Goal: Task Accomplishment & Management: Use online tool/utility

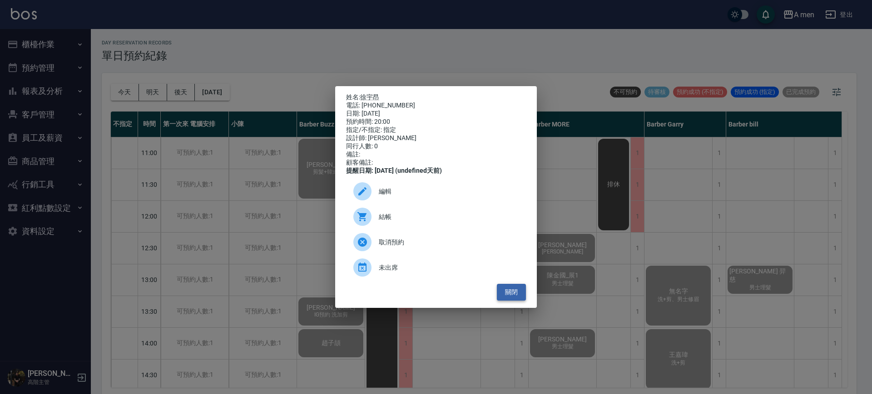
scroll to position [3, 0]
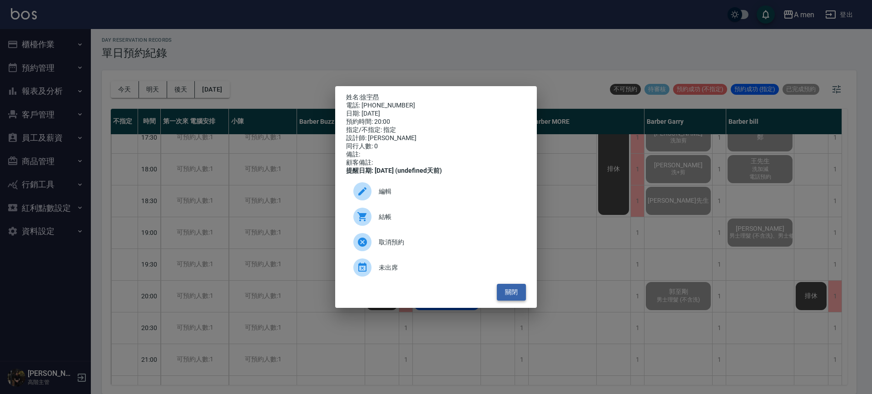
click at [504, 301] on button "關閉" at bounding box center [511, 292] width 29 height 17
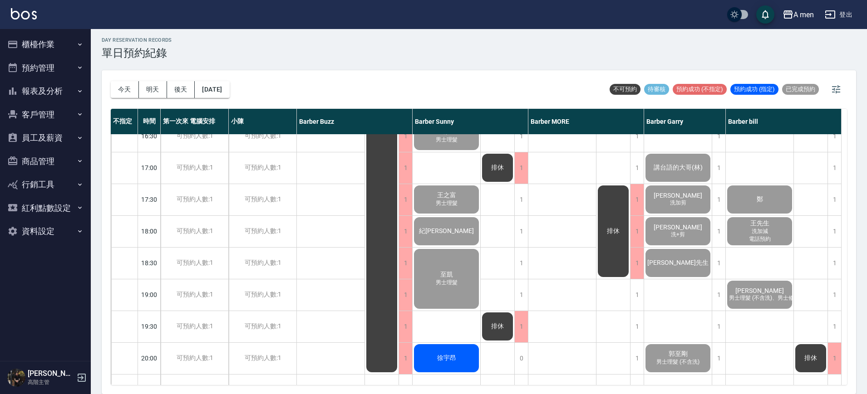
scroll to position [426, 0]
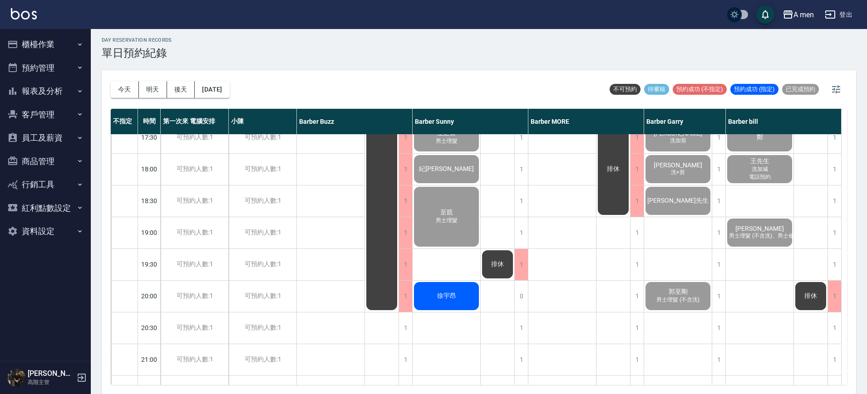
click at [457, 271] on div "阿派Pai 男士理髮 P哥 豪 男士理髮 王之富 男士理髮 紀綮翊 至凱 男士理髮 徐宇昂" at bounding box center [447, 106] width 68 height 794
click at [462, 296] on div "徐宇昂" at bounding box center [447, 296] width 68 height 31
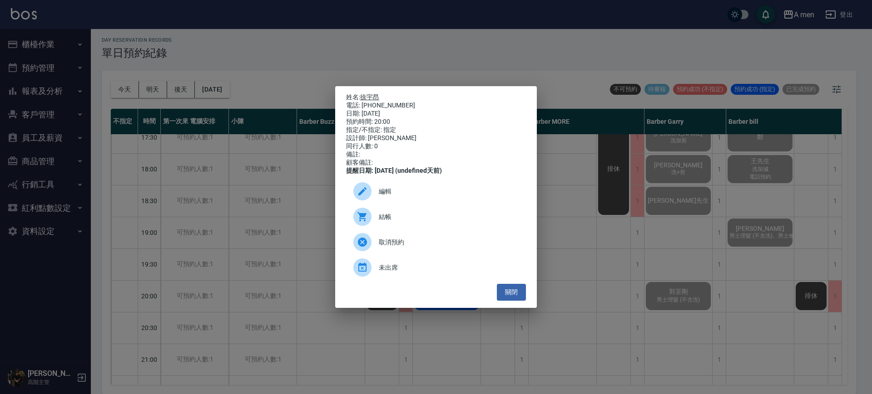
click at [369, 94] on link "徐宇昂" at bounding box center [369, 97] width 19 height 7
click at [471, 221] on span "結帳" at bounding box center [449, 217] width 140 height 10
click at [513, 301] on button "關閉" at bounding box center [511, 292] width 29 height 17
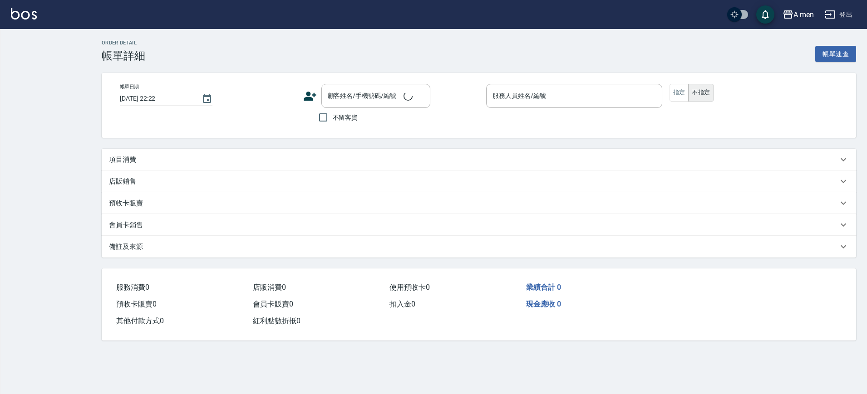
type input "2025/10/14 20:00"
type input "Barber Sunny -003"
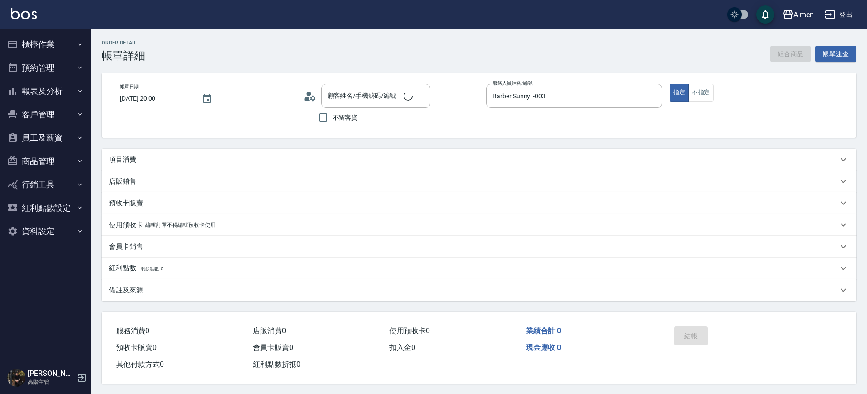
type input "徐宇昂/0975557088/null"
click at [146, 153] on div "項目消費" at bounding box center [479, 160] width 754 height 22
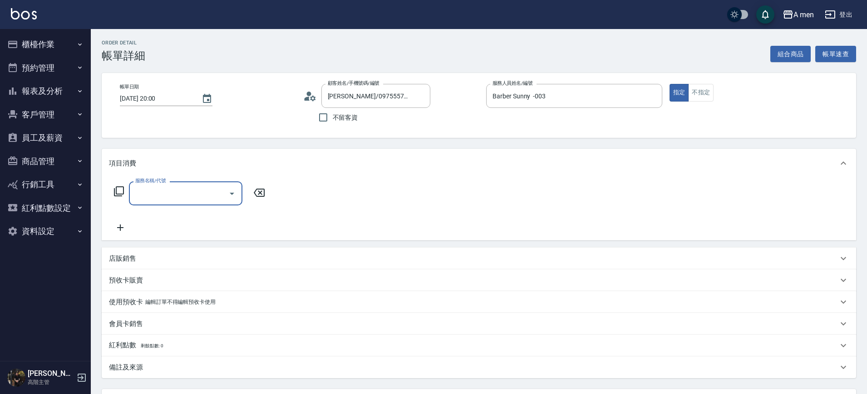
drag, startPoint x: 178, startPoint y: 197, endPoint x: 171, endPoint y: 197, distance: 7.7
click at [178, 200] on input "服務名稱/代號" at bounding box center [179, 194] width 92 height 16
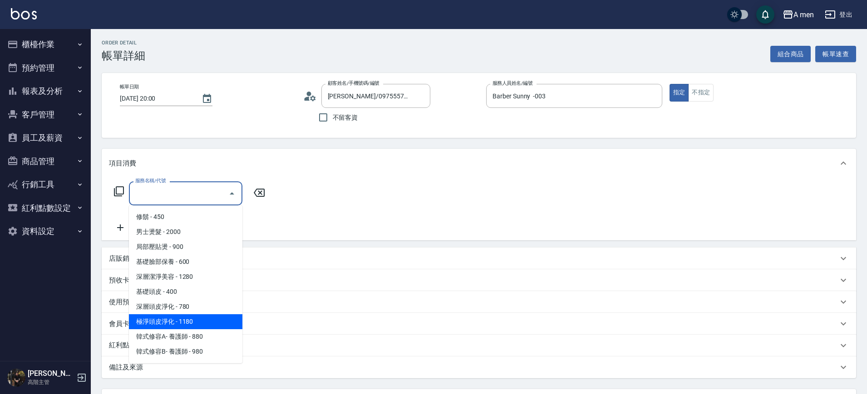
scroll to position [227, 0]
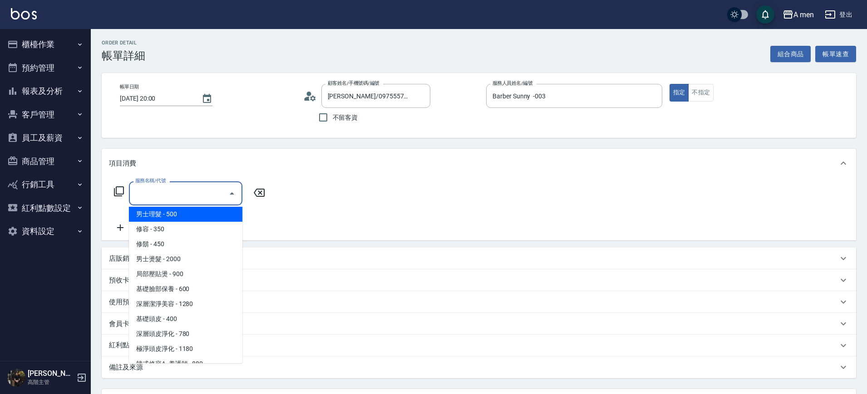
click at [213, 212] on span "男士理髮 - 500" at bounding box center [185, 214] width 113 height 15
type input "男士理髮(A01)"
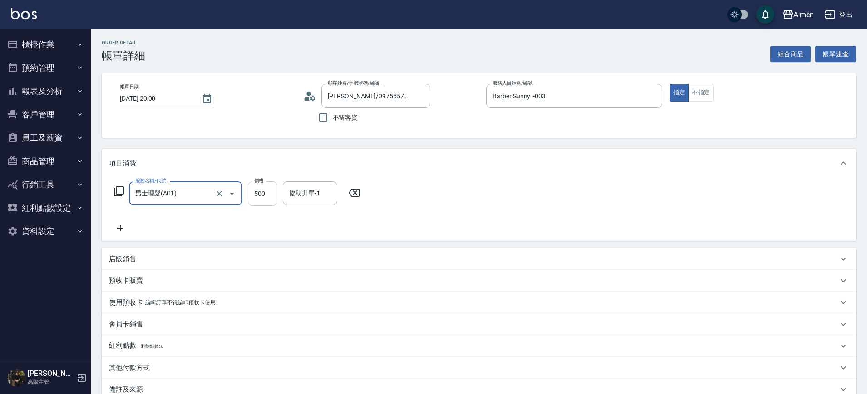
click at [260, 205] on input "500" at bounding box center [263, 194] width 30 height 25
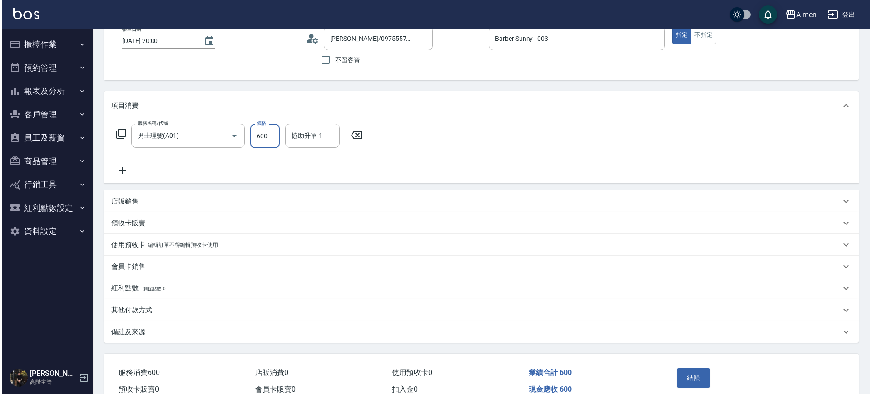
scroll to position [104, 0]
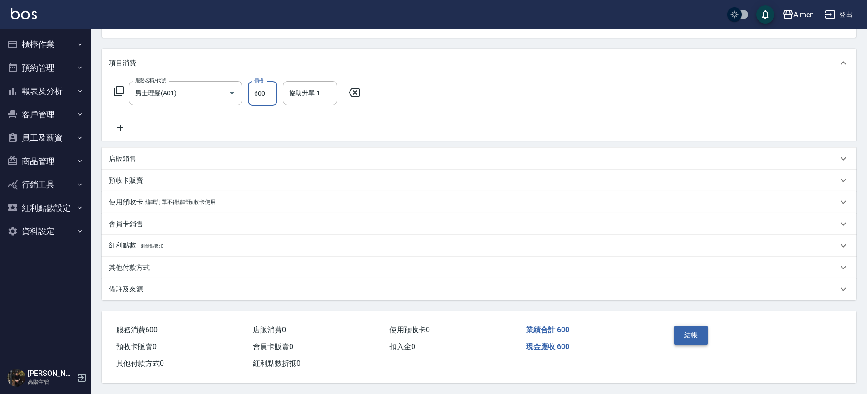
type input "600"
click at [686, 331] on button "結帳" at bounding box center [691, 335] width 34 height 19
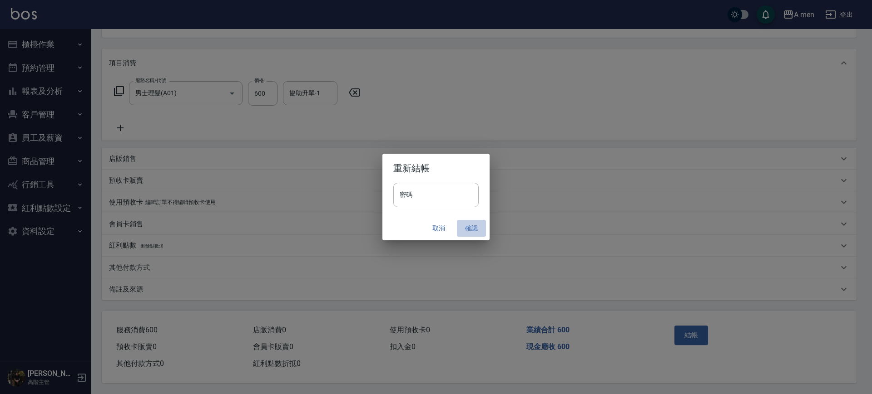
click at [475, 228] on button "確認" at bounding box center [471, 228] width 29 height 17
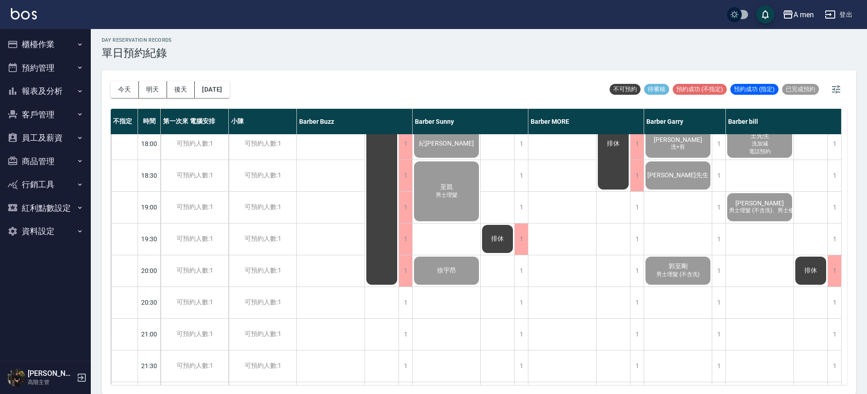
scroll to position [511, 0]
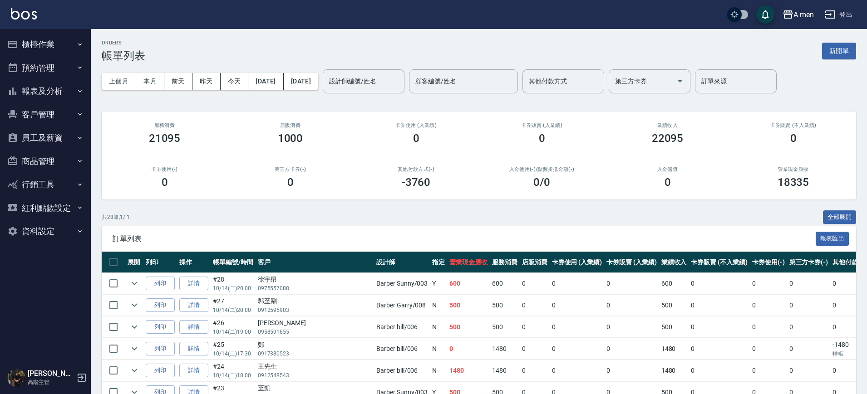
click at [592, 78] on div "其他付款方式 其他付款方式" at bounding box center [563, 81] width 82 height 24
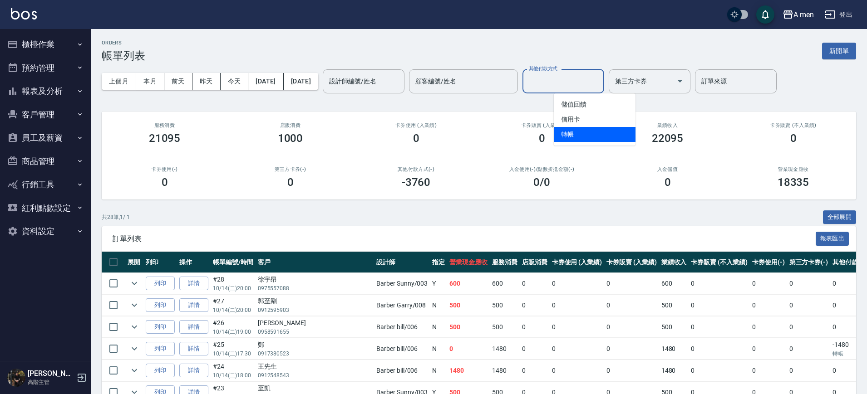
click at [589, 134] on span "轉帳" at bounding box center [595, 134] width 82 height 15
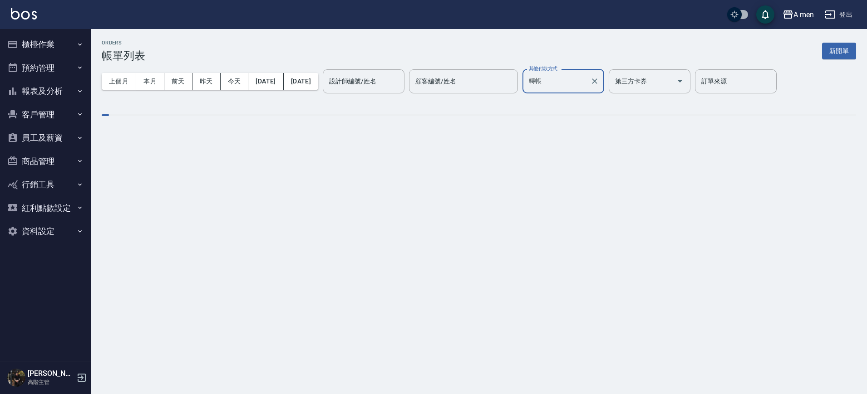
type input "轉帳"
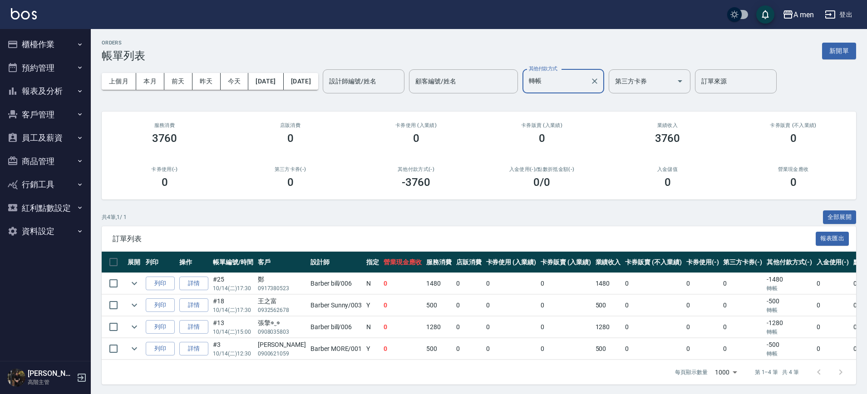
click at [604, 81] on div "轉帳 其他付款方式" at bounding box center [563, 81] width 82 height 24
click at [599, 80] on icon "Clear" at bounding box center [594, 81] width 9 height 9
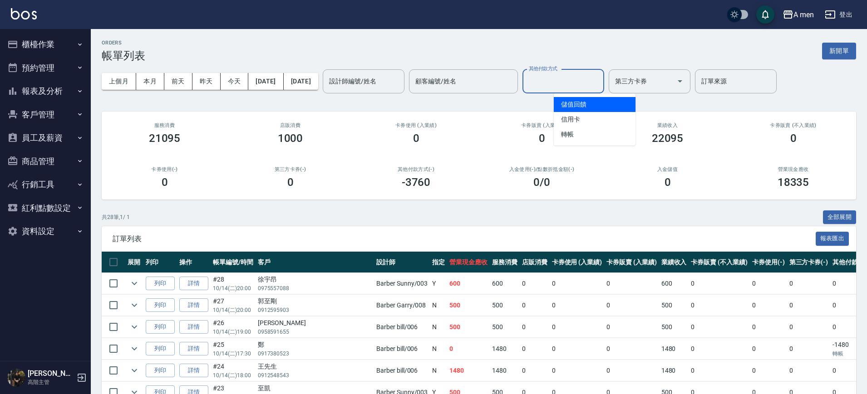
click at [62, 50] on button "櫃檯作業" at bounding box center [46, 45] width 84 height 24
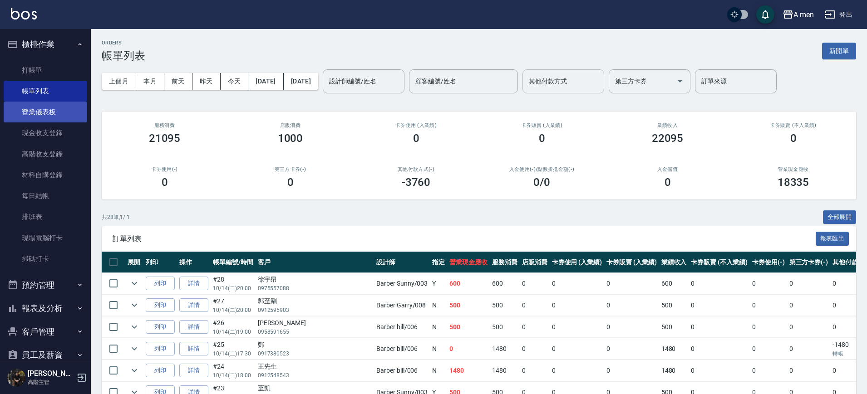
click at [69, 102] on link "營業儀表板" at bounding box center [46, 112] width 84 height 21
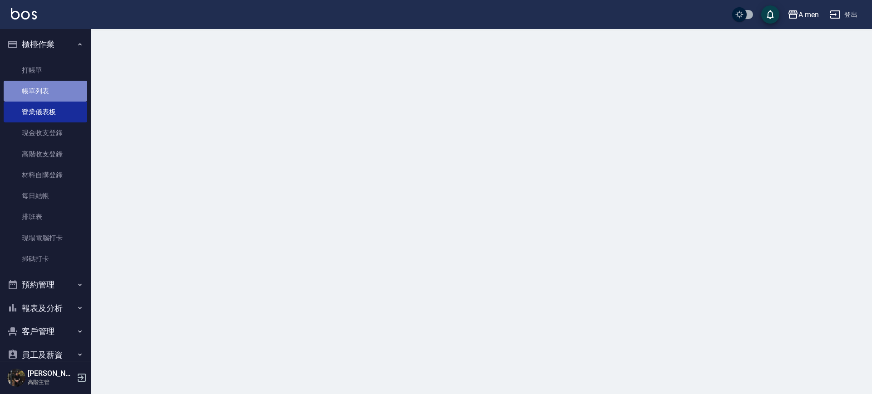
click at [73, 92] on link "帳單列表" at bounding box center [46, 91] width 84 height 21
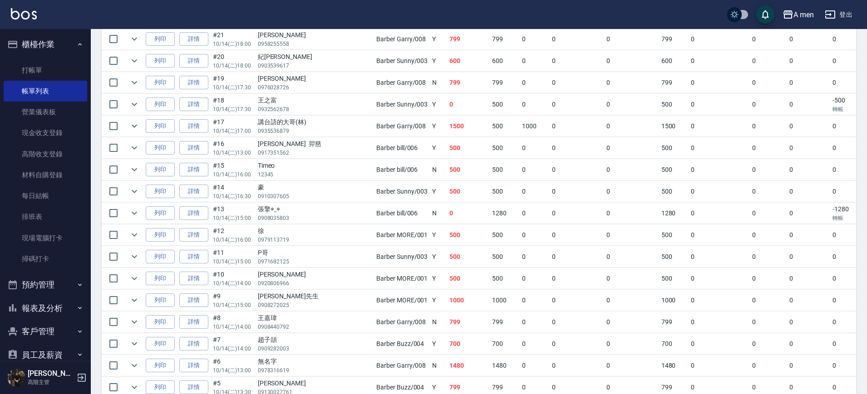
scroll to position [454, 0]
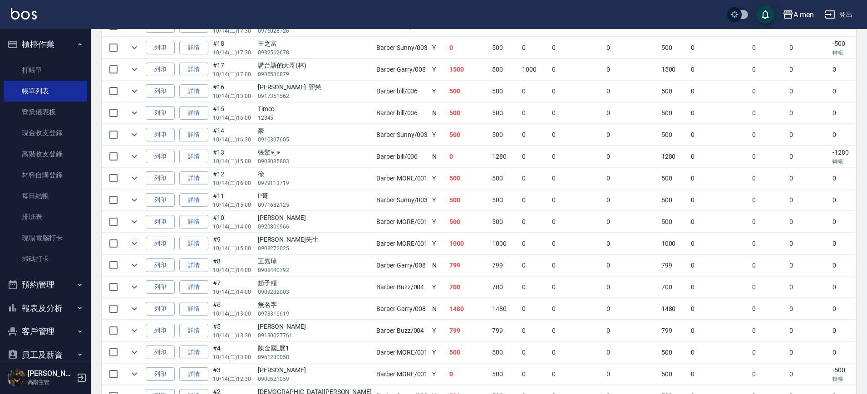
click at [133, 242] on icon "expand row" at bounding box center [134, 243] width 11 height 11
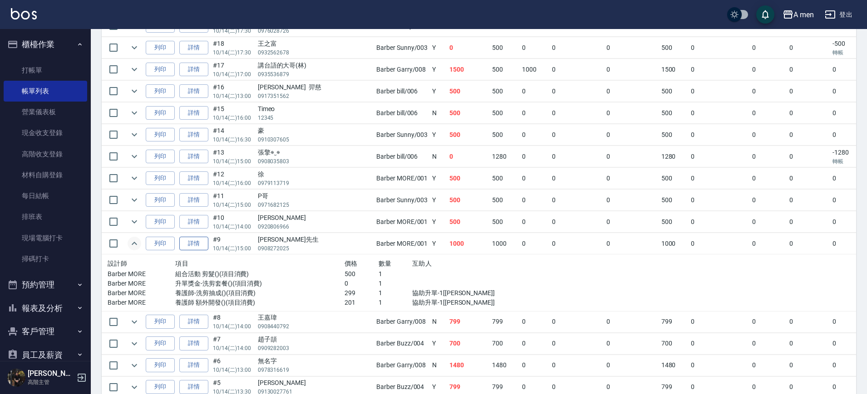
click at [199, 241] on link "詳情" at bounding box center [193, 244] width 29 height 14
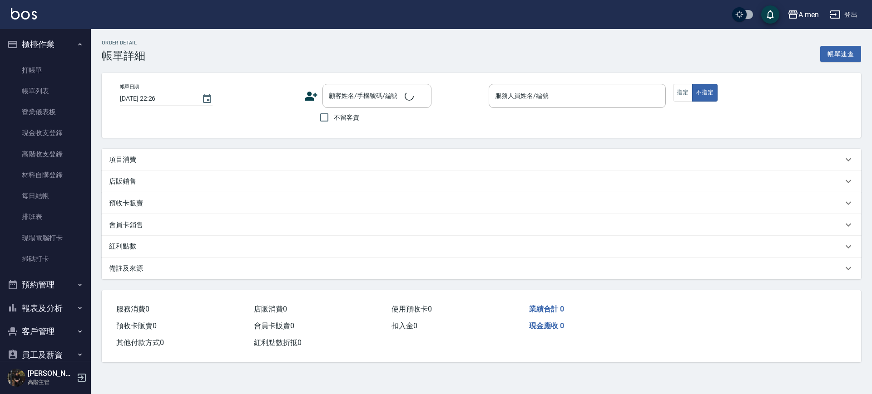
type input "2025/10/14 15:00"
type input "Barber MORE-001"
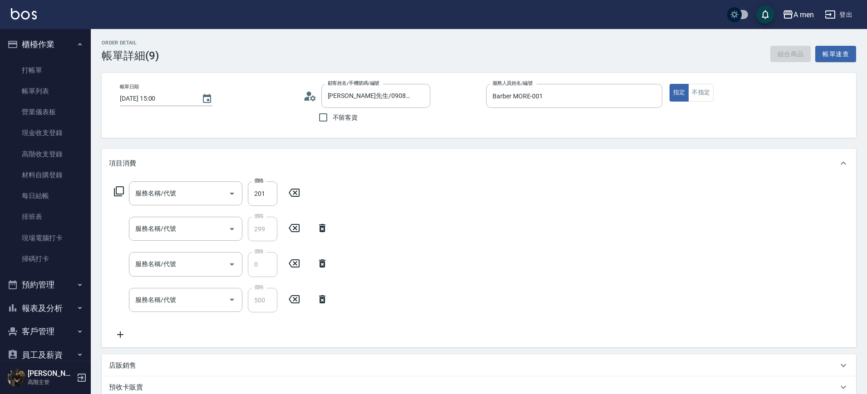
type input "吳先生/0908272025/null"
type input "養護師 額外開發"
type input "養護師-洗剪抽成"
type input "升單獎金-洗剪套餐"
type input "組合活動 剪髮"
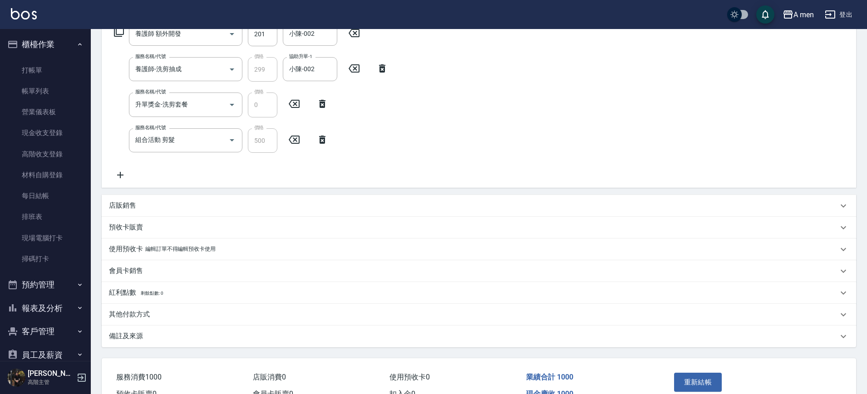
scroll to position [211, 0]
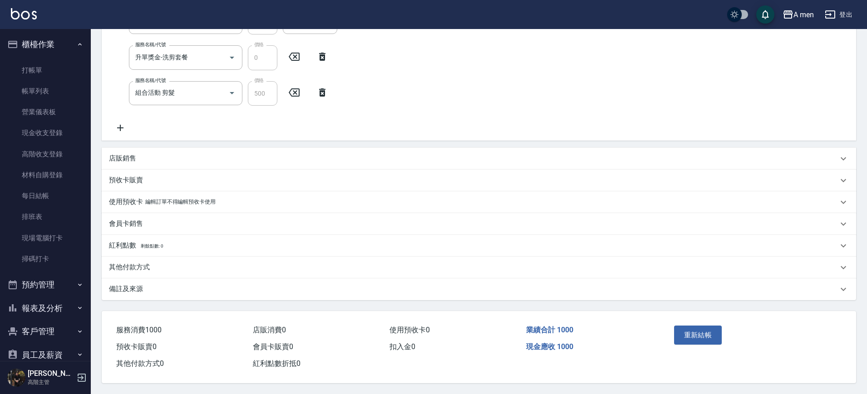
click at [156, 265] on div "其他付款方式" at bounding box center [473, 268] width 729 height 10
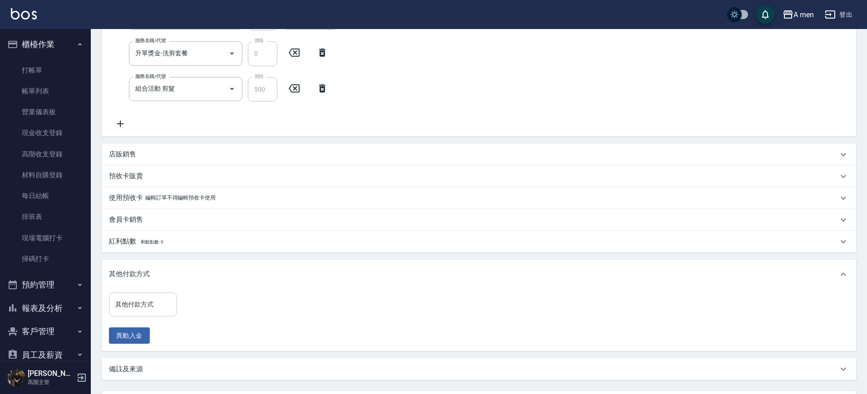
click at [165, 303] on input "其他付款方式" at bounding box center [143, 305] width 60 height 16
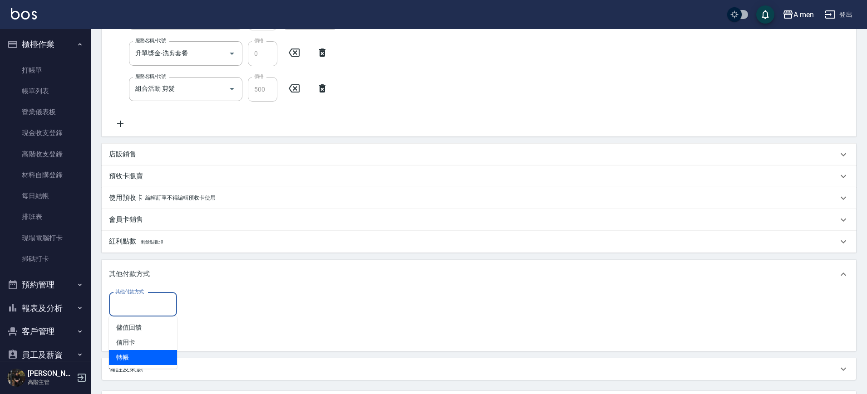
click at [154, 357] on span "轉帳" at bounding box center [143, 357] width 68 height 15
type input "轉帳"
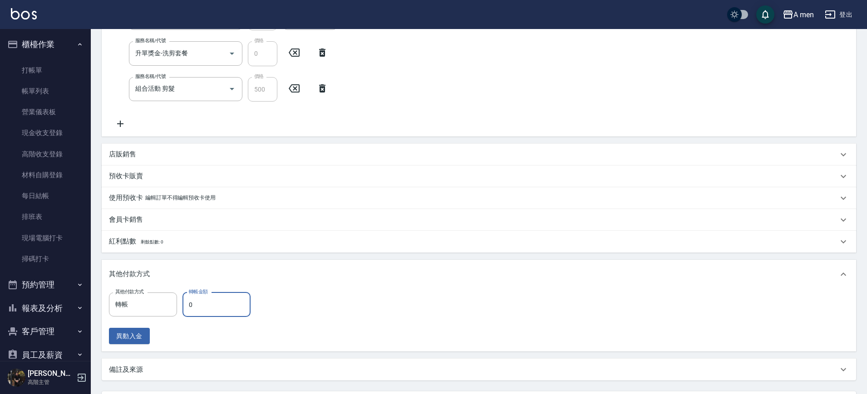
drag, startPoint x: 206, startPoint y: 310, endPoint x: 202, endPoint y: 310, distance: 4.6
click at [206, 310] on input "0" at bounding box center [216, 305] width 68 height 25
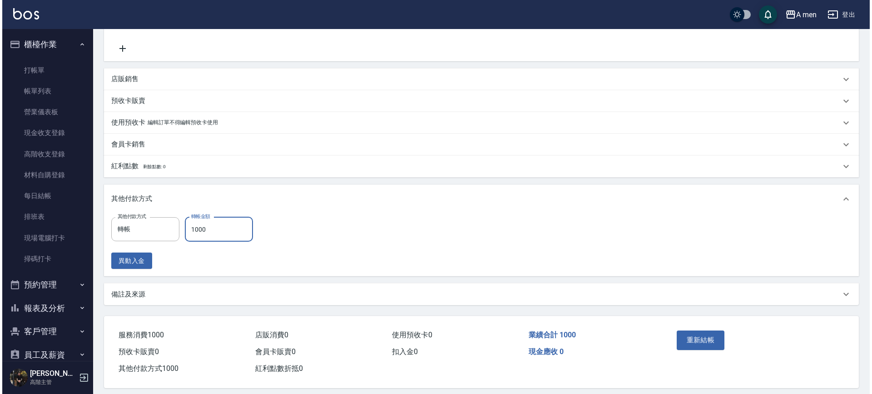
scroll to position [296, 0]
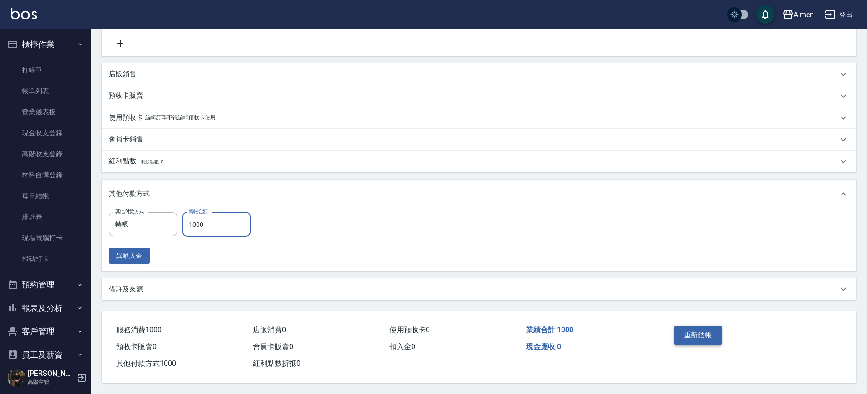
type input "1000"
click at [699, 329] on button "重新結帳" at bounding box center [698, 335] width 48 height 19
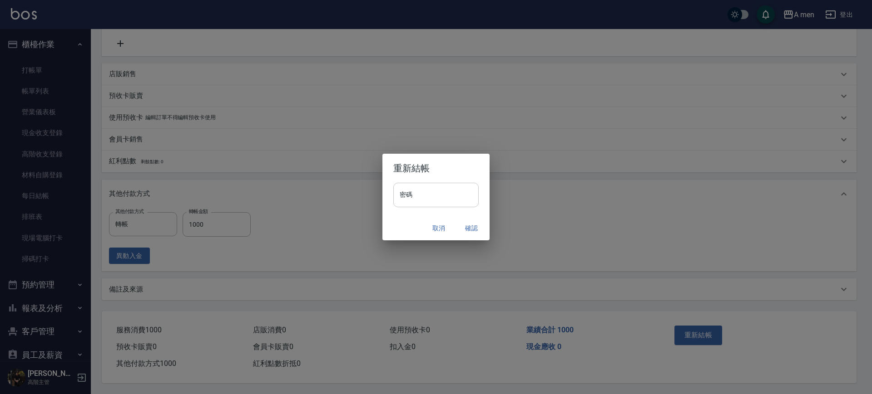
click at [465, 197] on input "密碼" at bounding box center [435, 195] width 85 height 25
type input "**********"
click at [465, 230] on button "確認" at bounding box center [471, 228] width 29 height 17
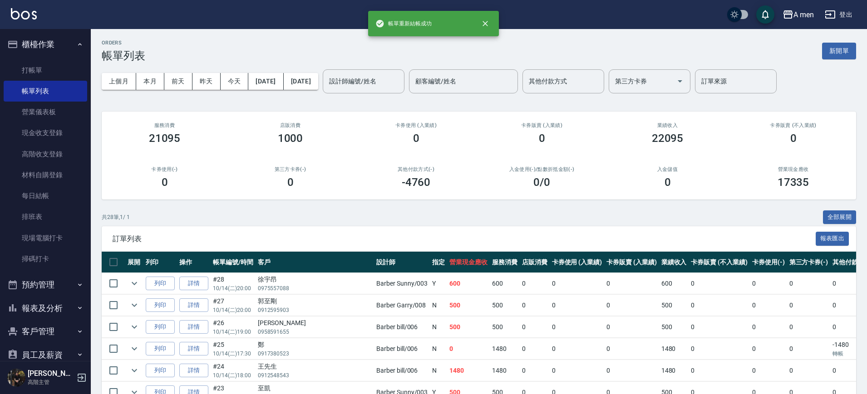
click at [639, 157] on div "入金儲值 0" at bounding box center [668, 178] width 126 height 44
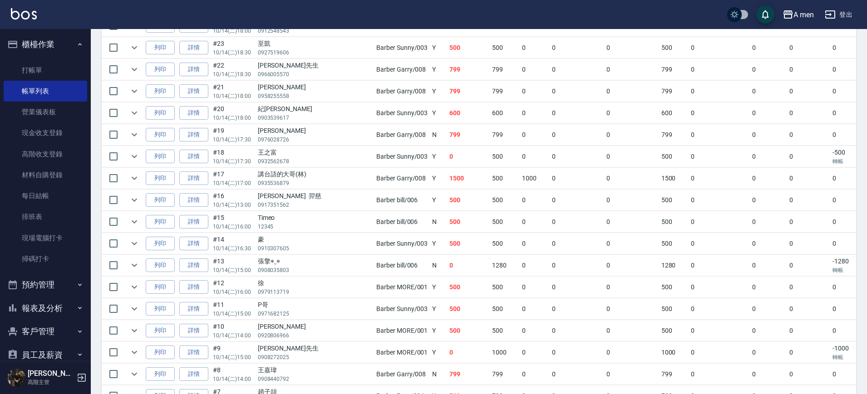
scroll to position [454, 0]
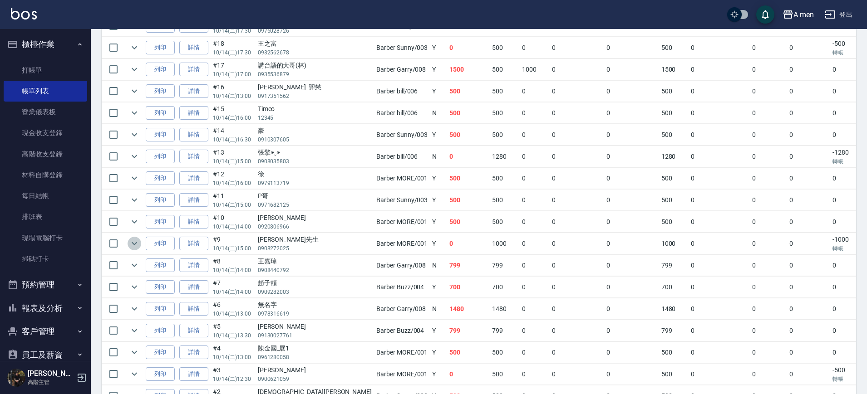
click at [138, 248] on icon "expand row" at bounding box center [134, 243] width 11 height 11
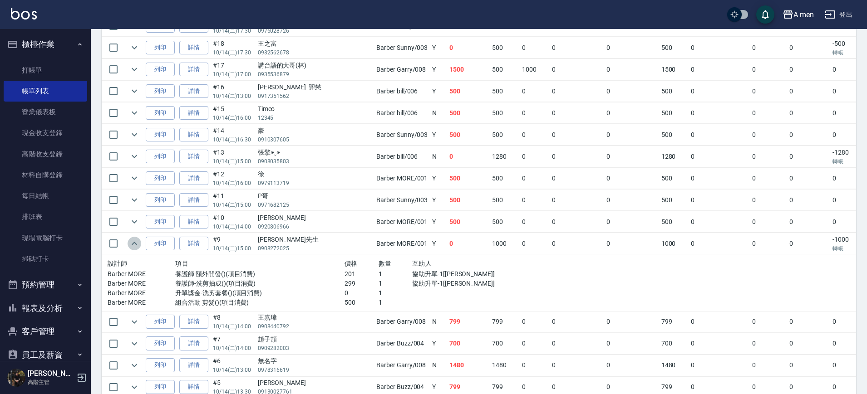
click at [135, 247] on icon "expand row" at bounding box center [134, 243] width 11 height 11
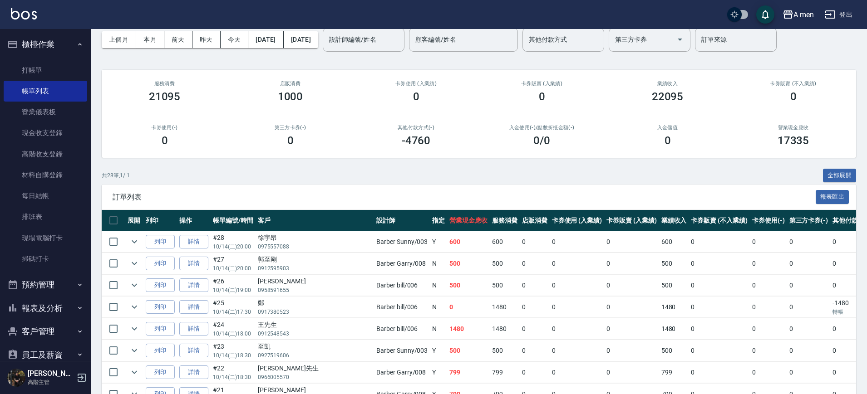
scroll to position [0, 0]
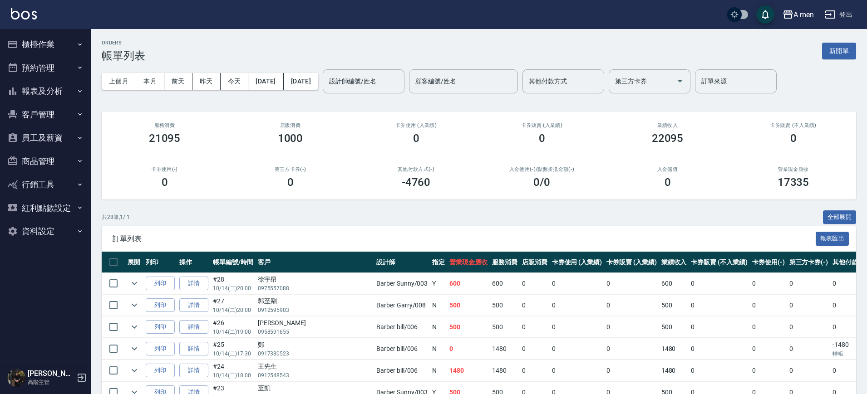
click at [611, 94] on div "上個月 本月 [DATE] [DATE] [DATE] [DATE] [DATE] 設計師編號/姓名 設計師編號/姓名 顧客編號/姓名 顧客編號/姓名 其他付…" at bounding box center [479, 81] width 754 height 39
click at [600, 88] on input "其他付款方式" at bounding box center [564, 82] width 74 height 16
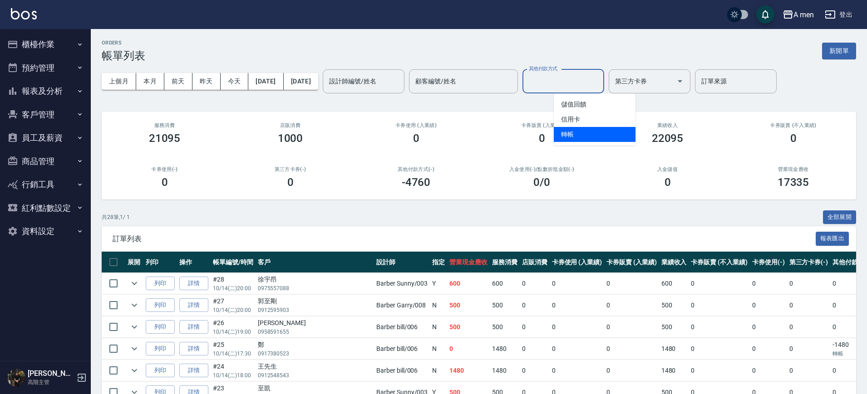
click at [607, 130] on span "轉帳" at bounding box center [595, 134] width 82 height 15
type input "轉帳"
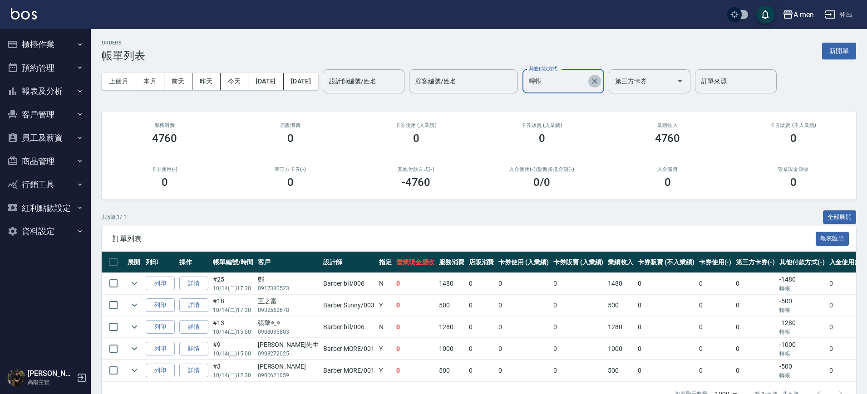
click at [599, 85] on icon "Clear" at bounding box center [594, 81] width 9 height 9
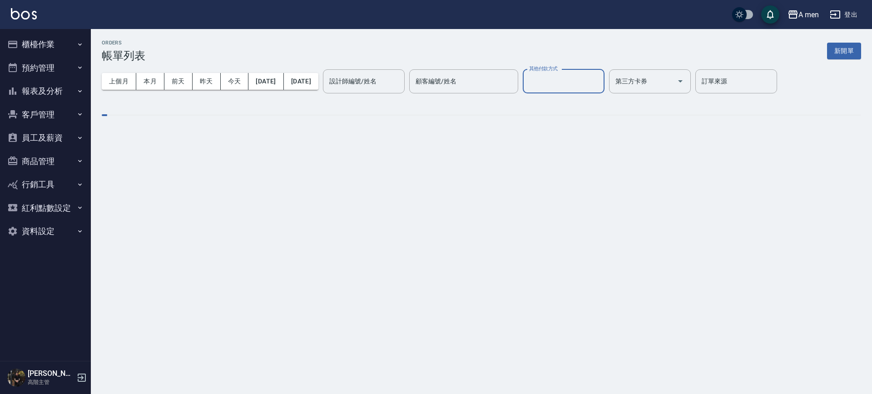
click at [586, 84] on input "其他付款方式" at bounding box center [564, 82] width 74 height 16
click at [590, 119] on span "信用卡" at bounding box center [595, 119] width 82 height 15
type input "信用卡"
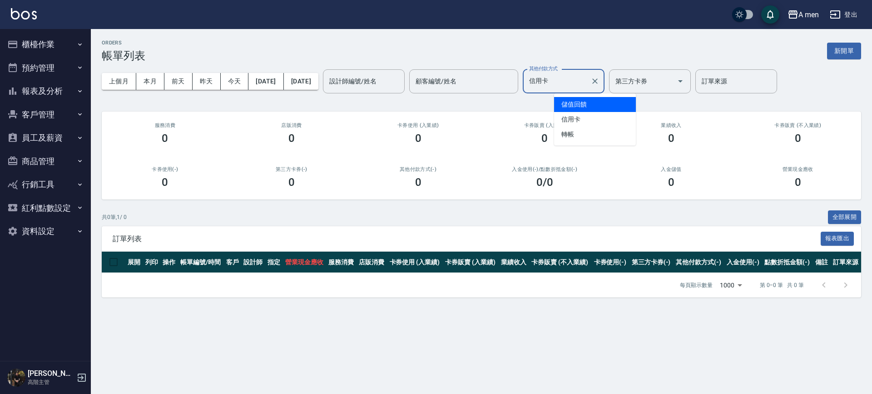
click at [586, 76] on input "信用卡" at bounding box center [557, 82] width 60 height 16
click at [599, 79] on icon "Clear" at bounding box center [594, 81] width 9 height 9
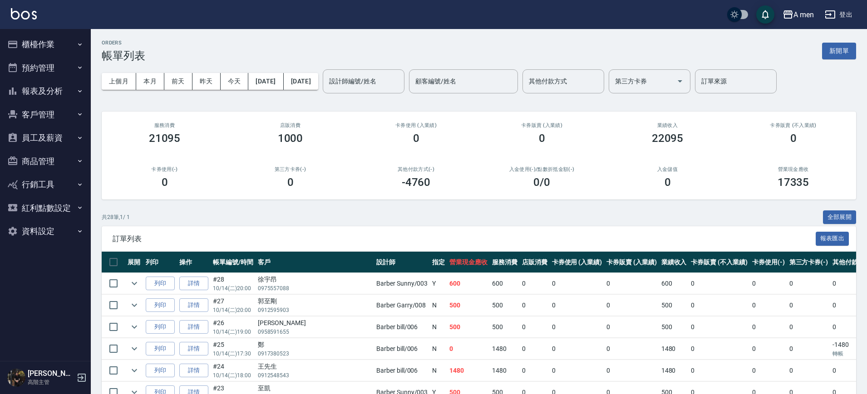
click at [493, 112] on div "卡券販賣 (入業績) 0" at bounding box center [542, 134] width 126 height 44
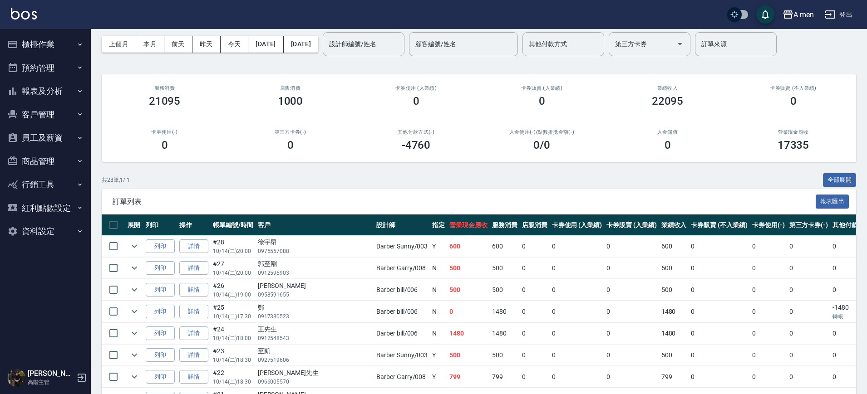
scroll to position [57, 0]
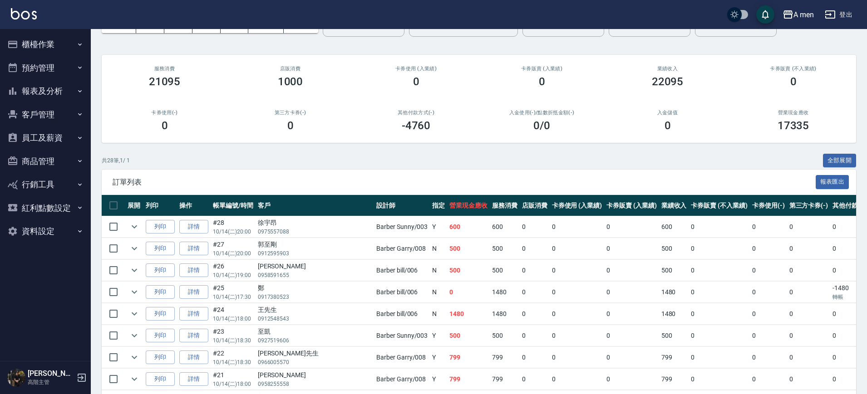
click at [56, 36] on button "櫃檯作業" at bounding box center [46, 45] width 84 height 24
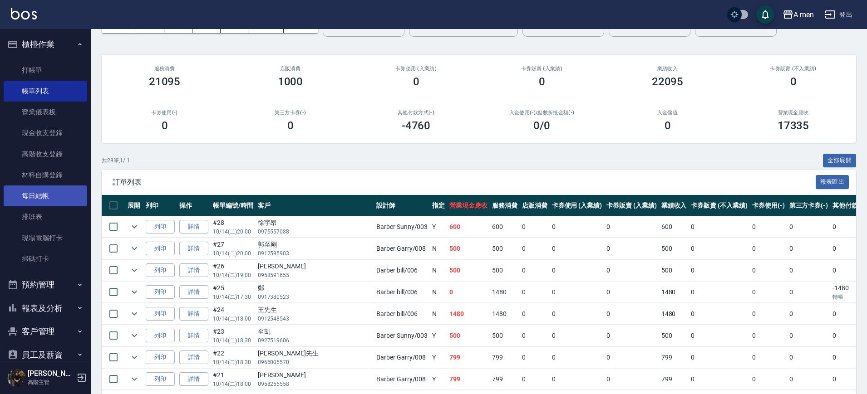
click at [65, 197] on link "每日結帳" at bounding box center [46, 196] width 84 height 21
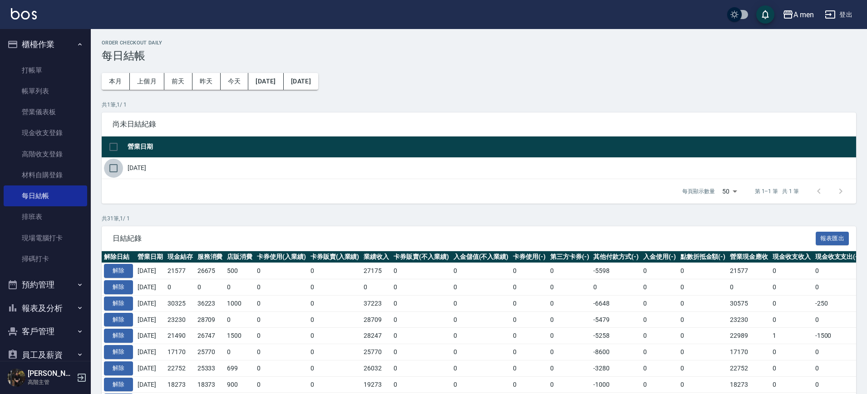
click at [121, 164] on input "checkbox" at bounding box center [113, 168] width 19 height 19
checkbox input "true"
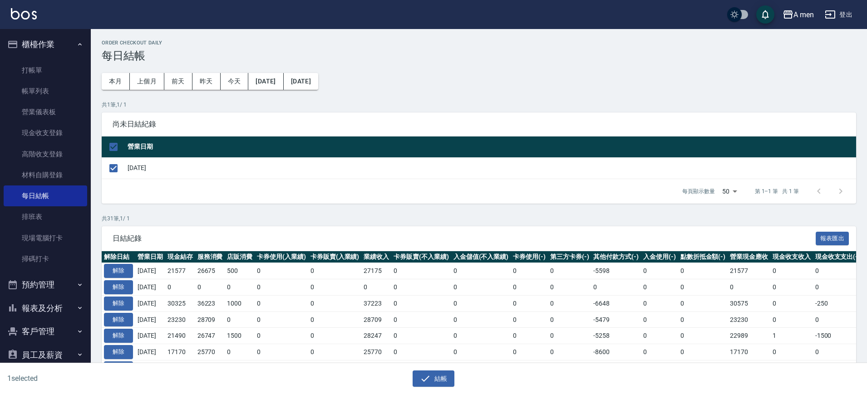
click at [450, 369] on div "結帳" at bounding box center [430, 376] width 430 height 24
click at [452, 379] on button "結帳" at bounding box center [434, 379] width 42 height 17
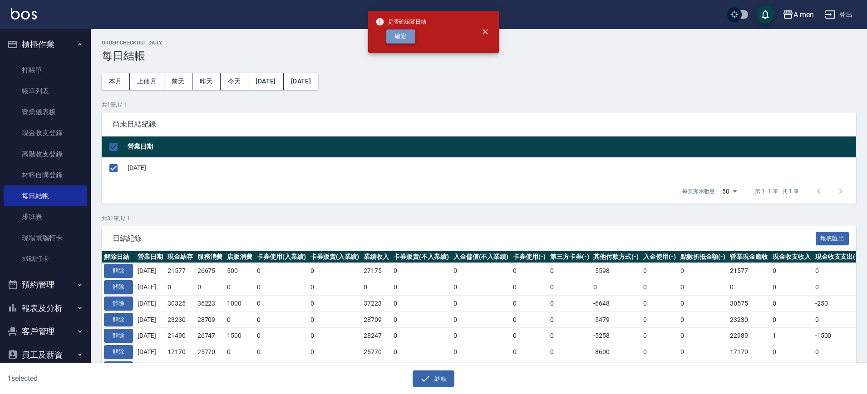
click at [401, 34] on button "確定" at bounding box center [400, 37] width 29 height 14
checkbox input "false"
